Goal: Entertainment & Leisure: Consume media (video, audio)

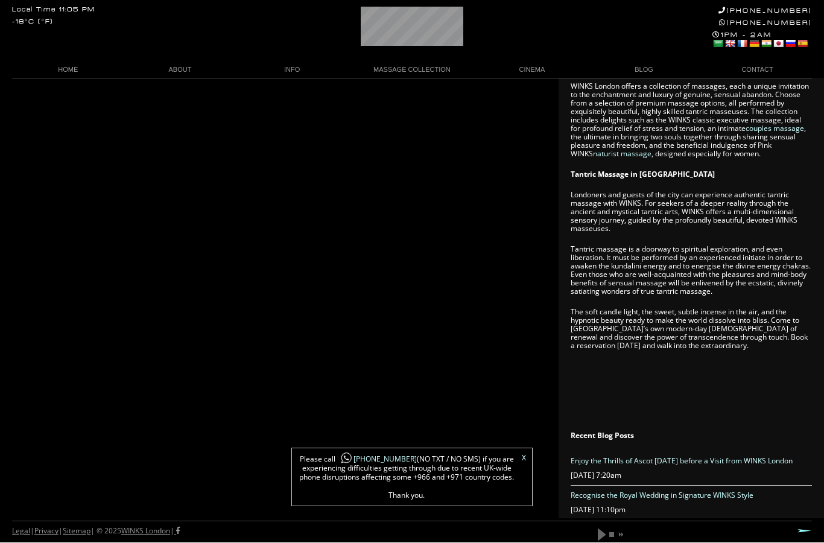
scroll to position [767, 0]
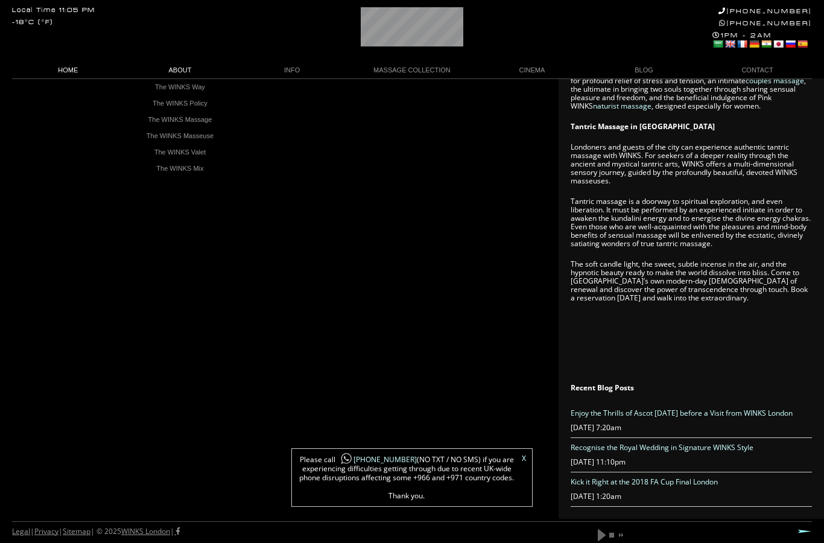
click at [72, 72] on link "HOME" at bounding box center [68, 70] width 112 height 16
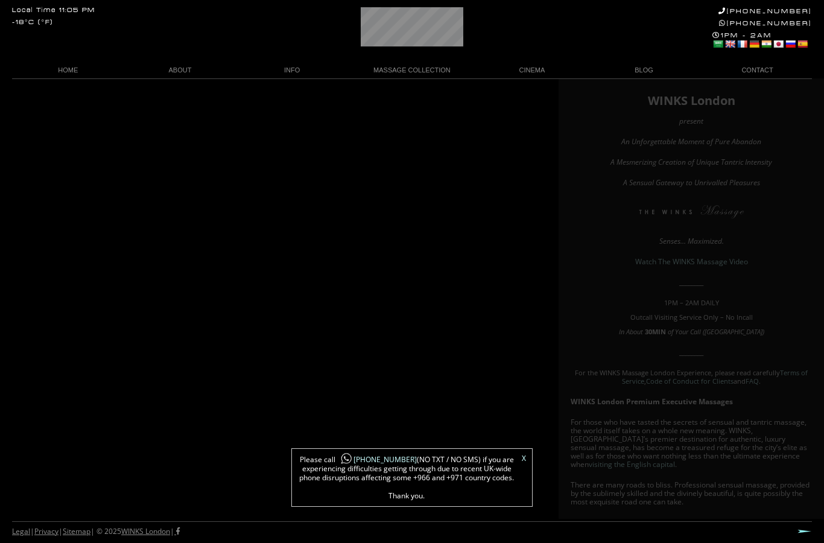
click at [530, 457] on div "X Please call [PHONE_NUMBER] (NO TXT / NO SMS) if you are experiencing difficul…" at bounding box center [411, 477] width 241 height 59
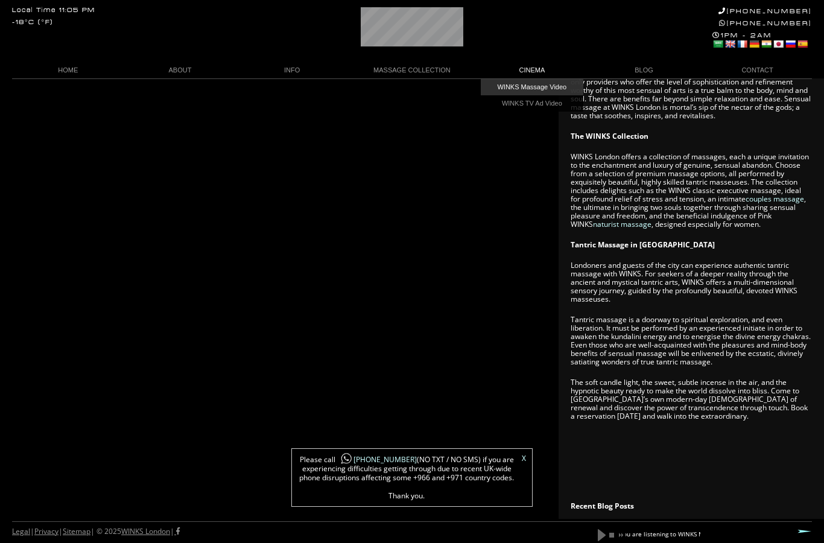
scroll to position [0, 84]
click at [552, 87] on link "WINKS Massage Video" at bounding box center [532, 87] width 103 height 16
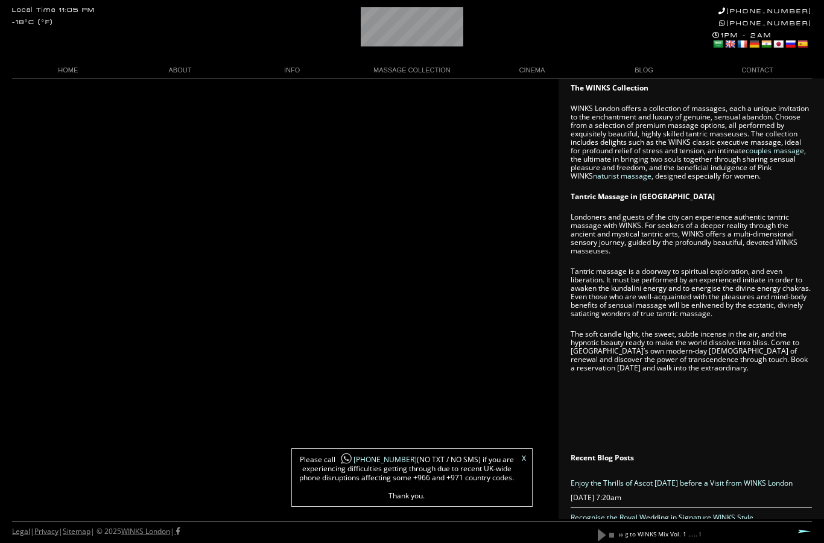
scroll to position [0, 122]
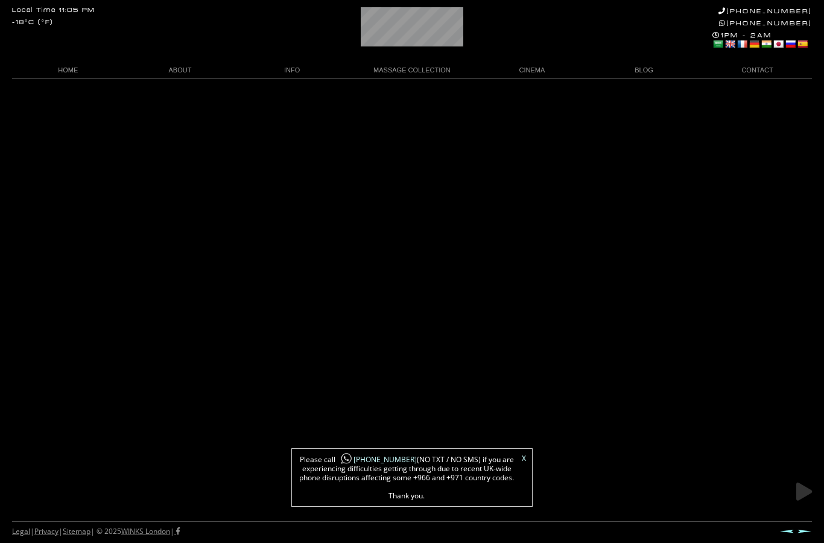
click at [524, 455] on link "X" at bounding box center [524, 458] width 4 height 7
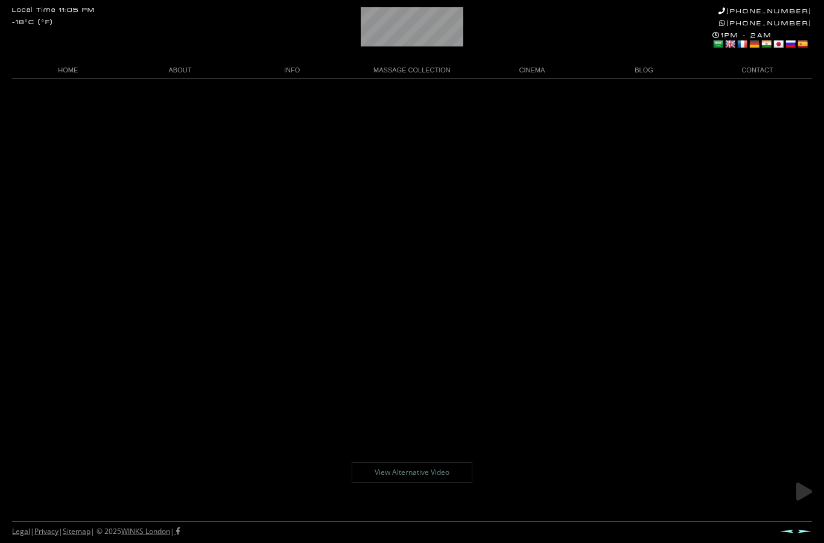
click at [799, 490] on link at bounding box center [804, 491] width 30 height 30
